Goal: Task Accomplishment & Management: Use online tool/utility

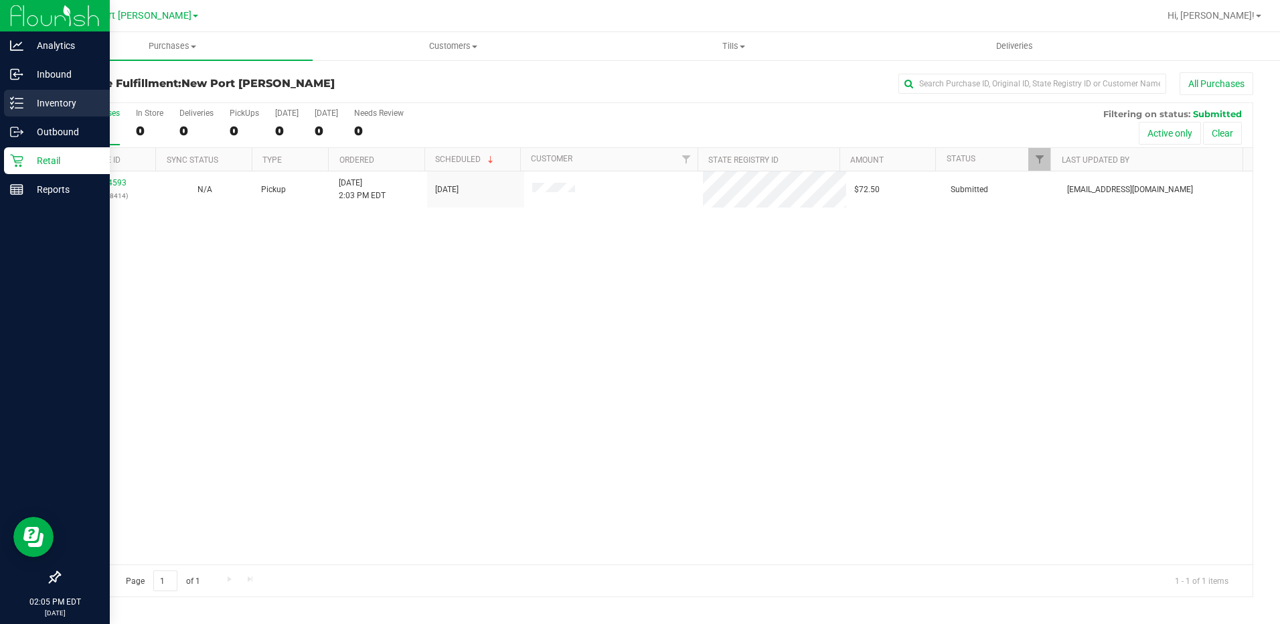
click at [46, 105] on p "Inventory" at bounding box center [63, 103] width 80 height 16
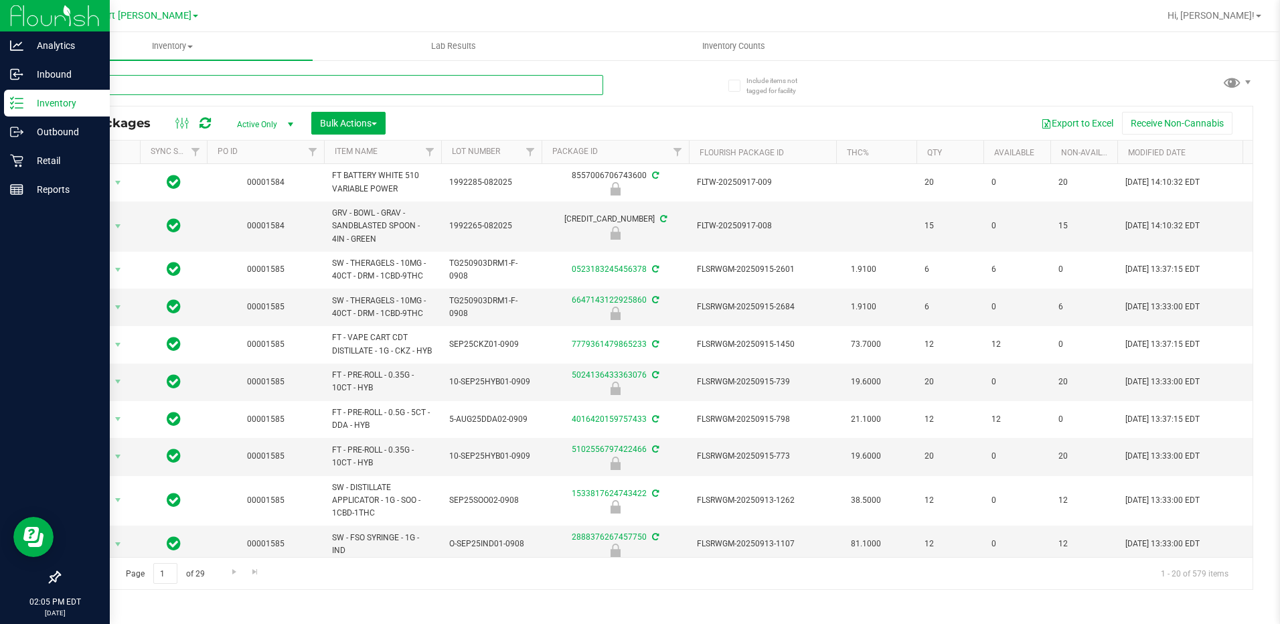
click at [272, 82] on input "text" at bounding box center [331, 85] width 544 height 20
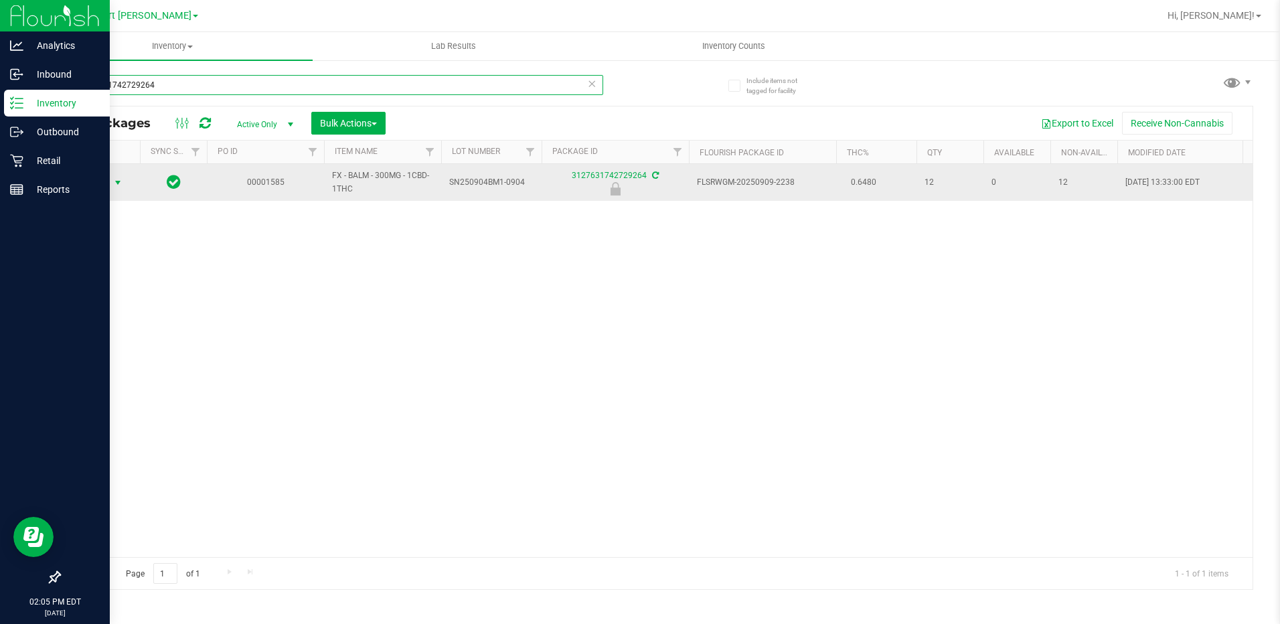
type input "3127631742729264"
click at [108, 180] on span "Action" at bounding box center [91, 182] width 36 height 19
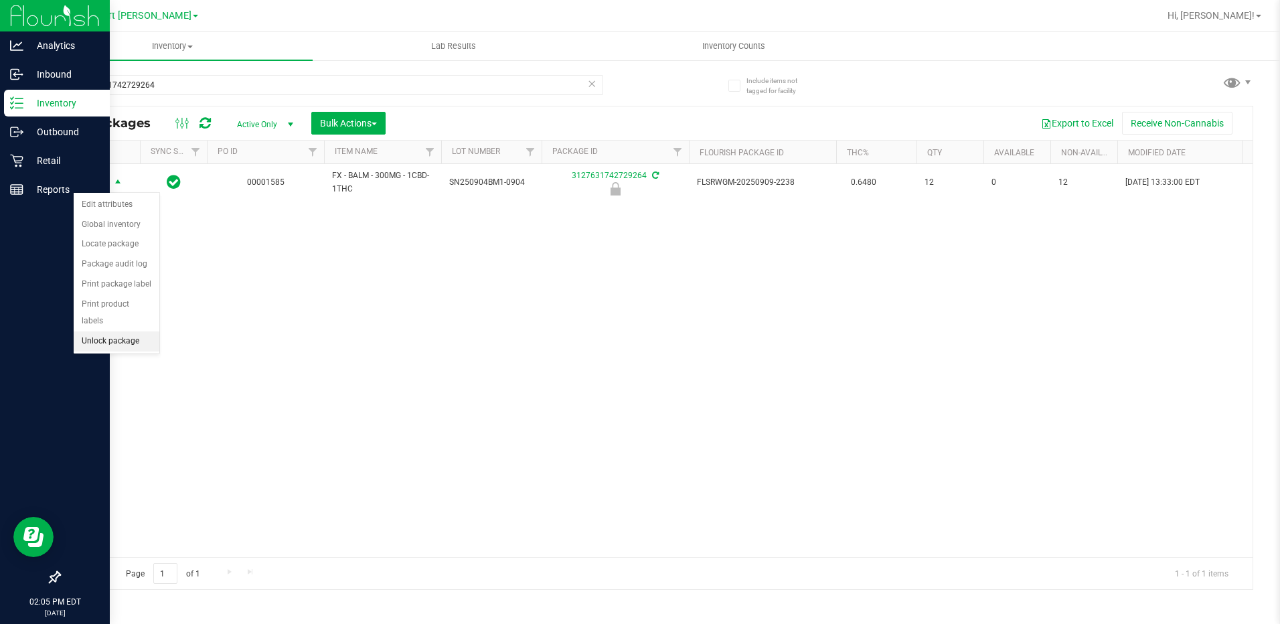
click at [131, 331] on li "Unlock package" at bounding box center [117, 341] width 86 height 20
